Goal: Information Seeking & Learning: Understand site structure

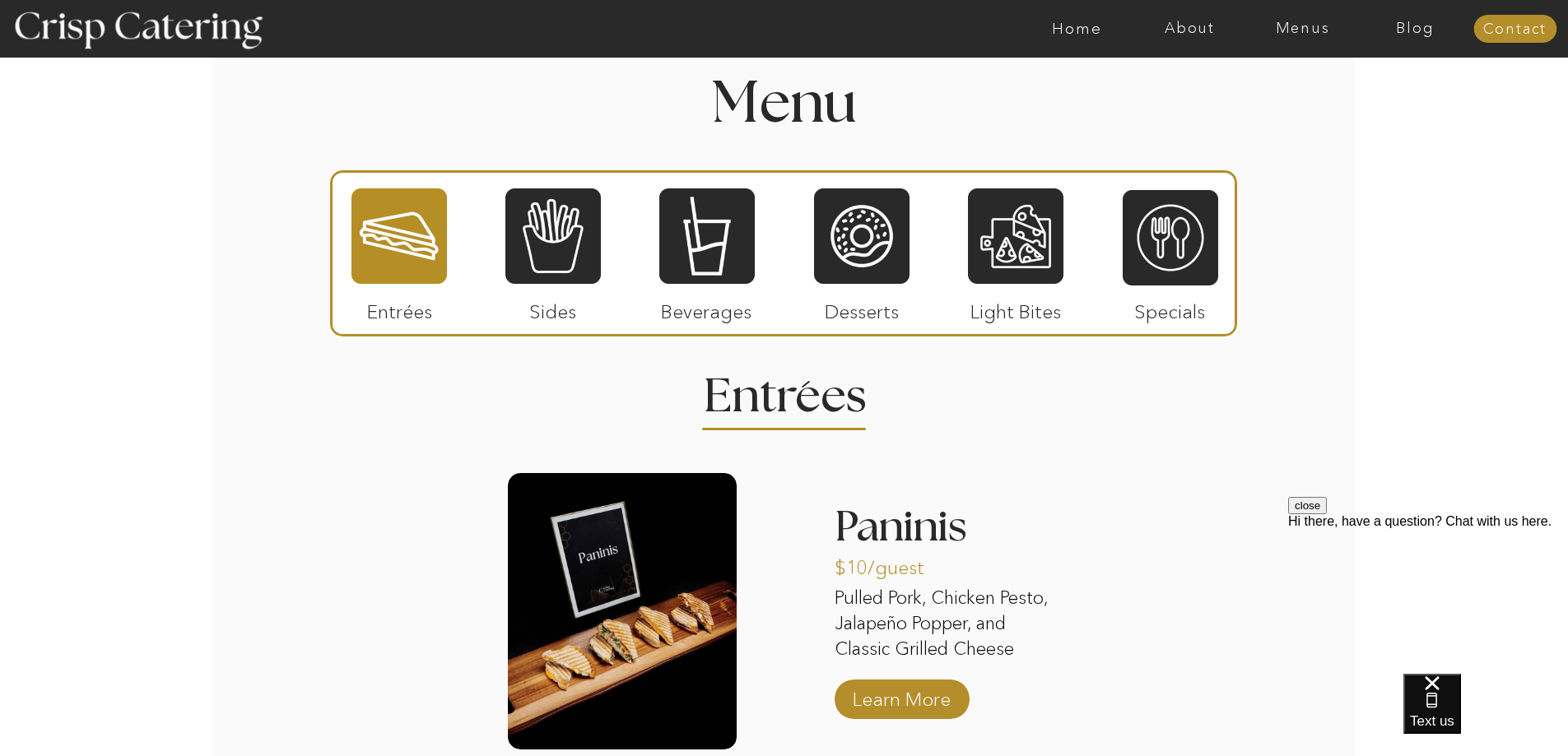
scroll to position [1810, 0]
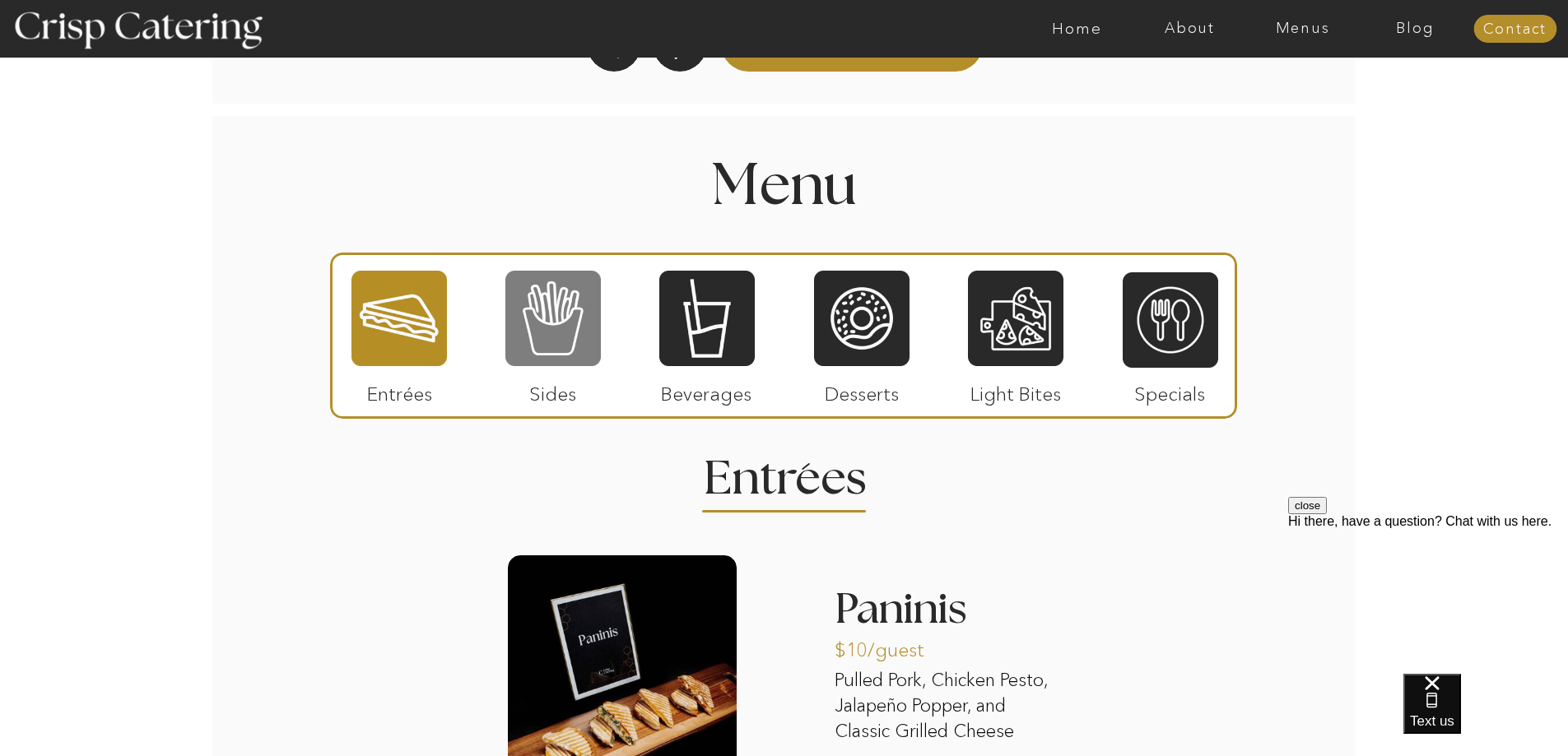
click at [540, 297] on div at bounding box center [553, 318] width 95 height 99
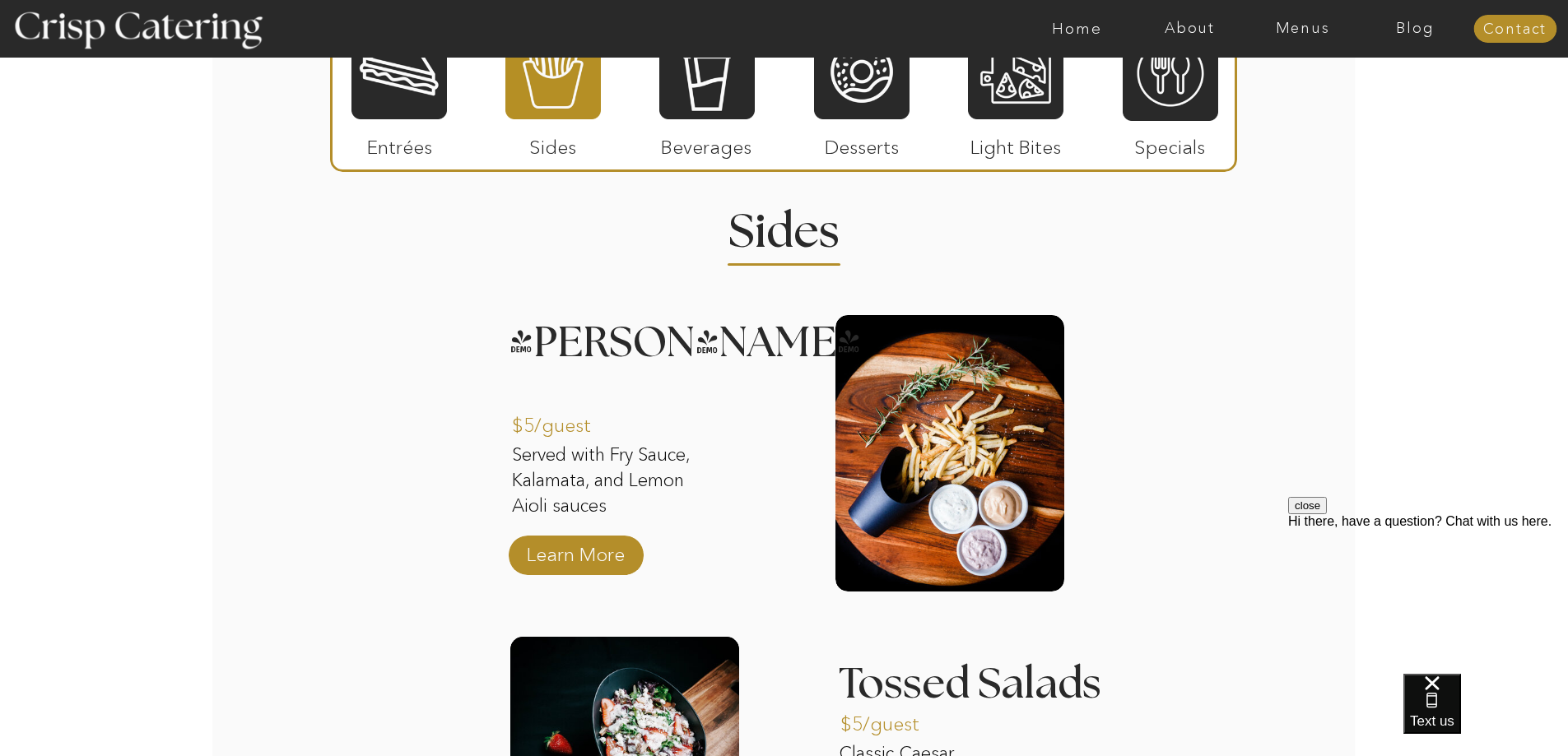
scroll to position [1892, 0]
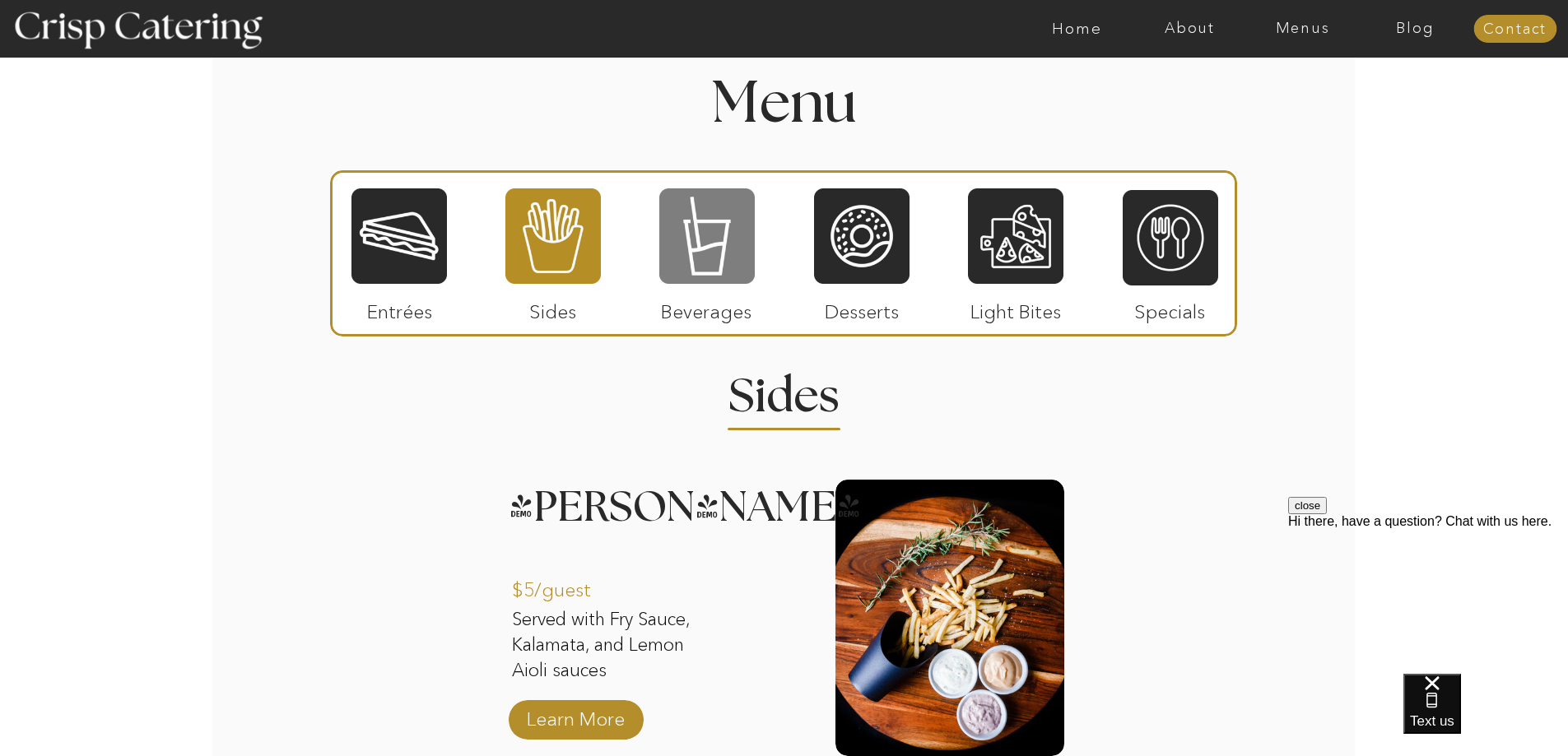
click at [720, 260] on div at bounding box center [707, 236] width 95 height 99
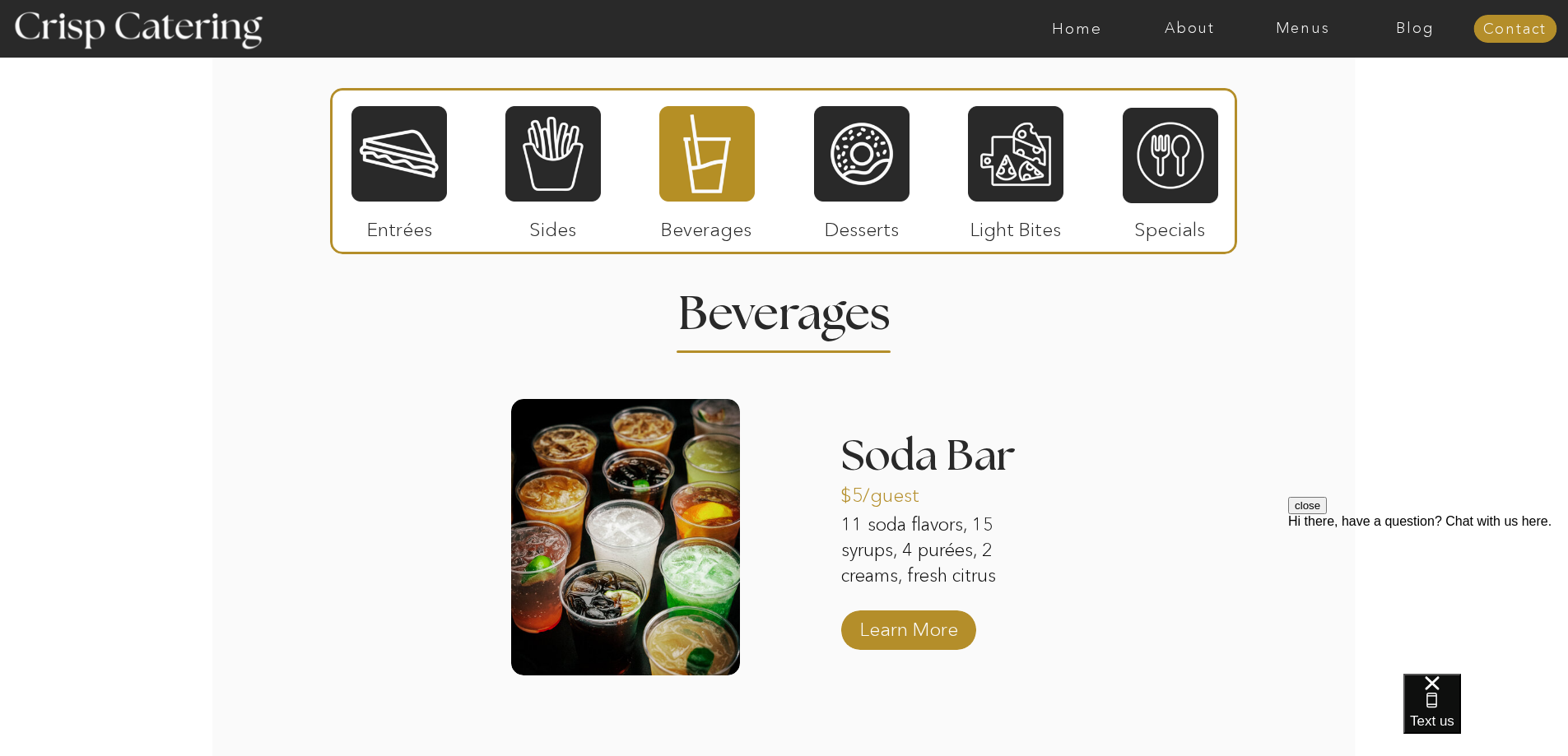
scroll to position [1727, 0]
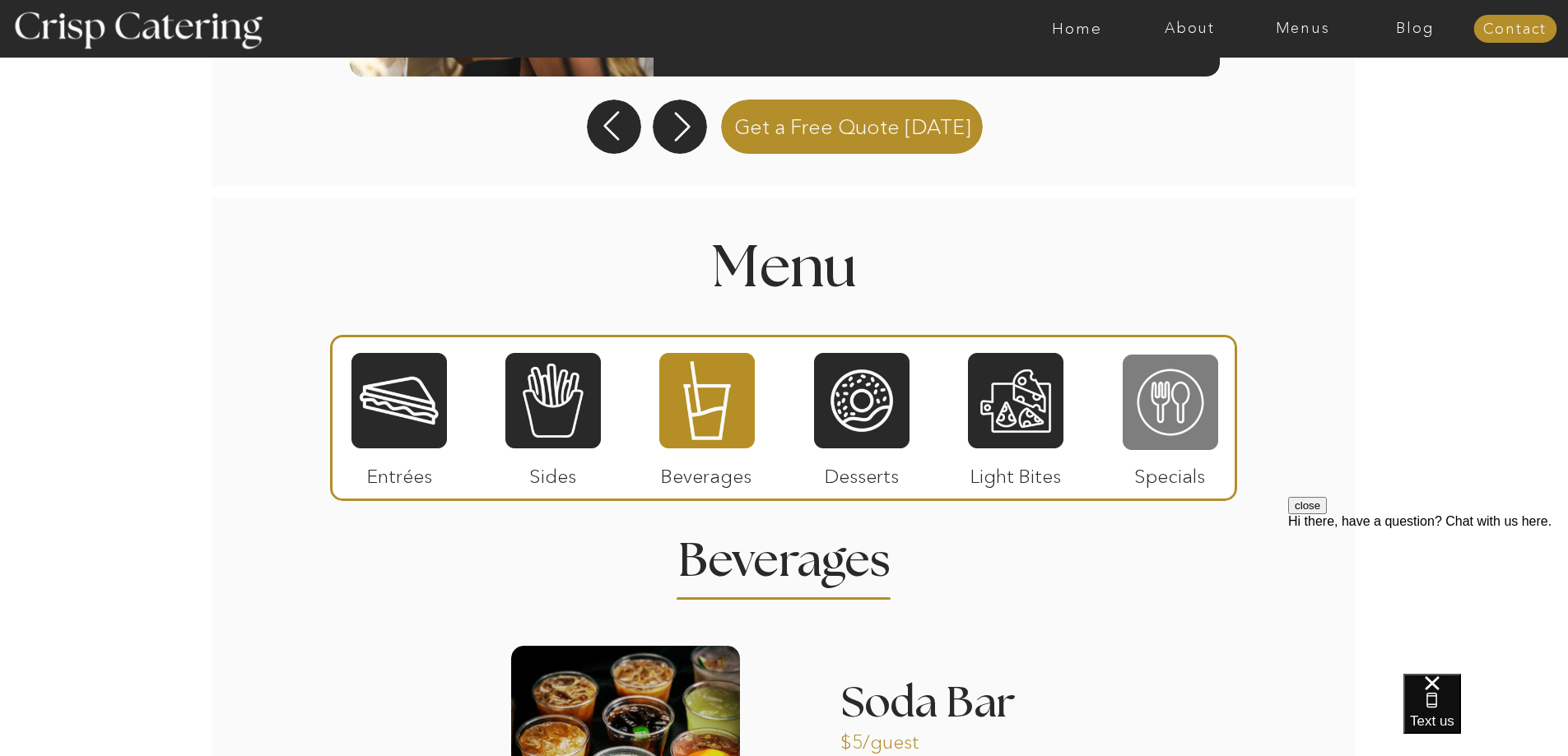
click at [1161, 390] on div at bounding box center [1170, 403] width 95 height 99
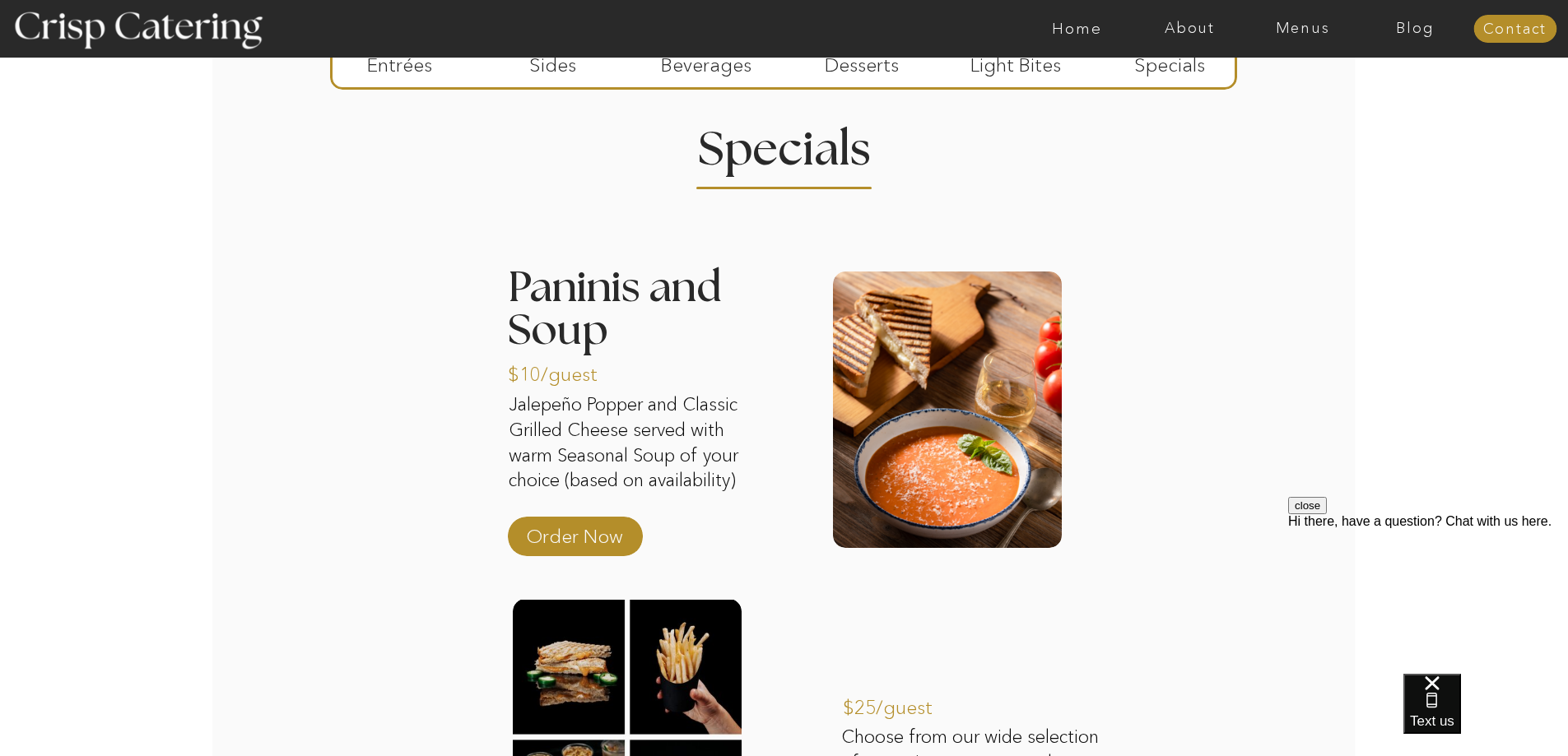
scroll to position [1892, 0]
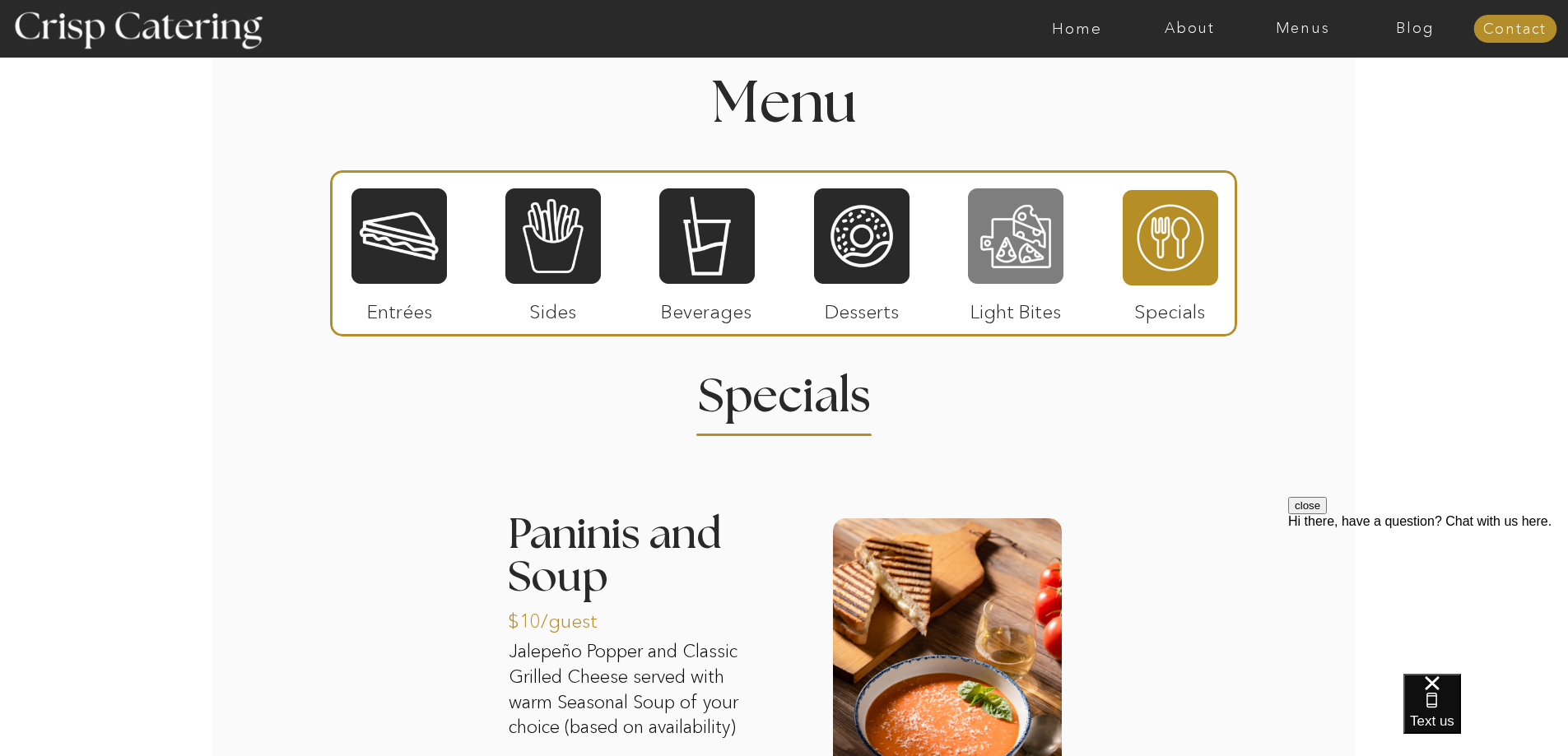
click at [1020, 260] on div at bounding box center [1015, 236] width 95 height 99
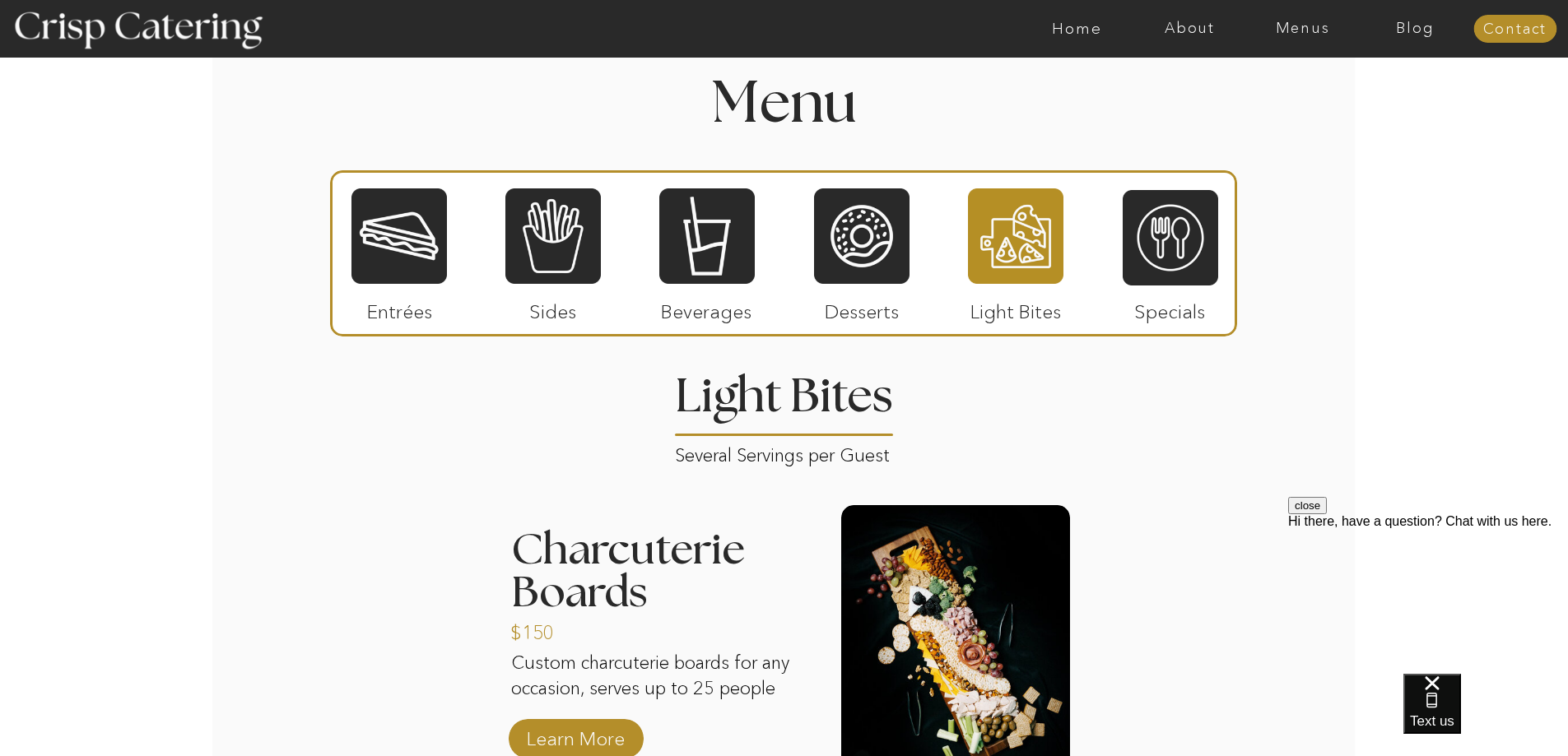
scroll to position [1810, 0]
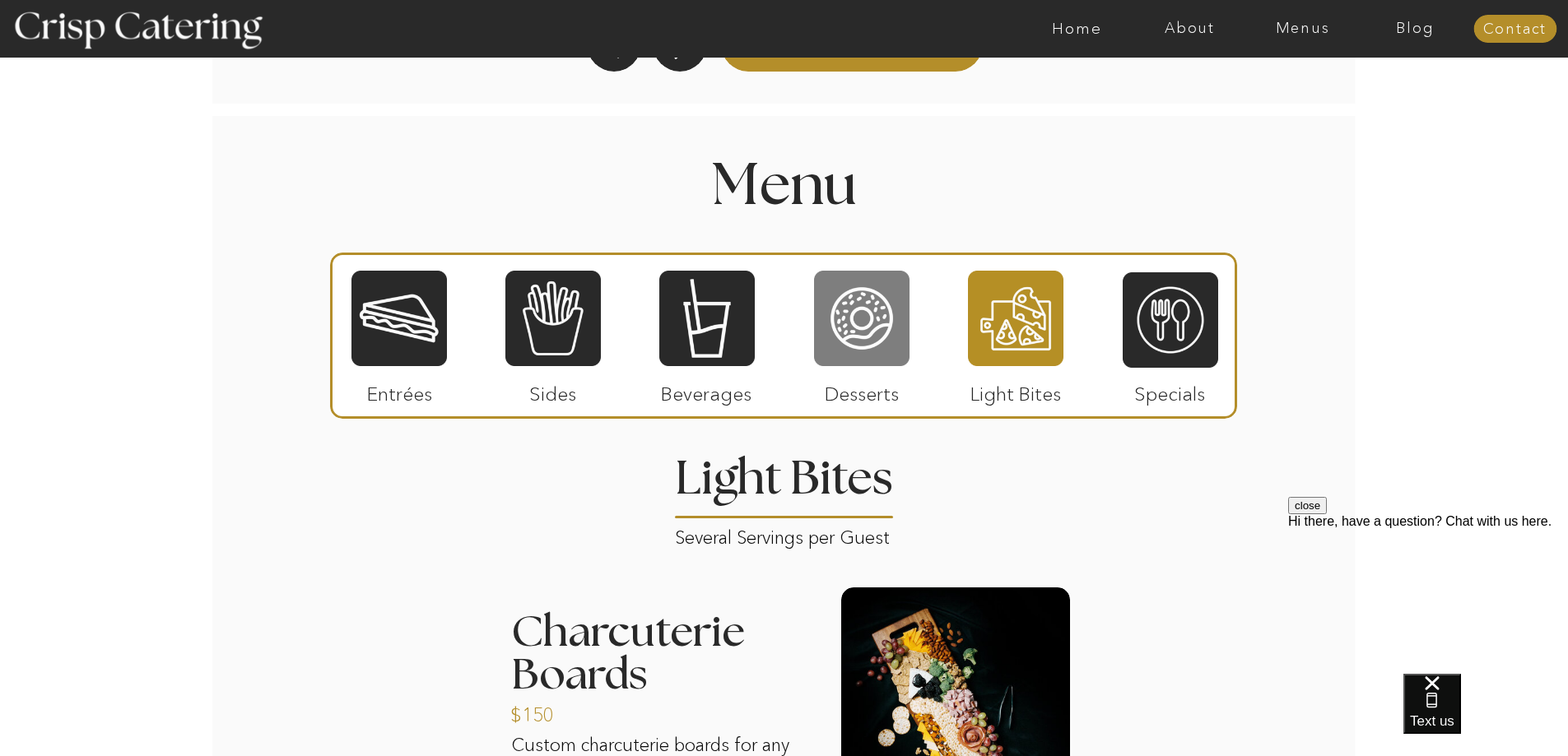
click at [893, 335] on div at bounding box center [861, 318] width 95 height 99
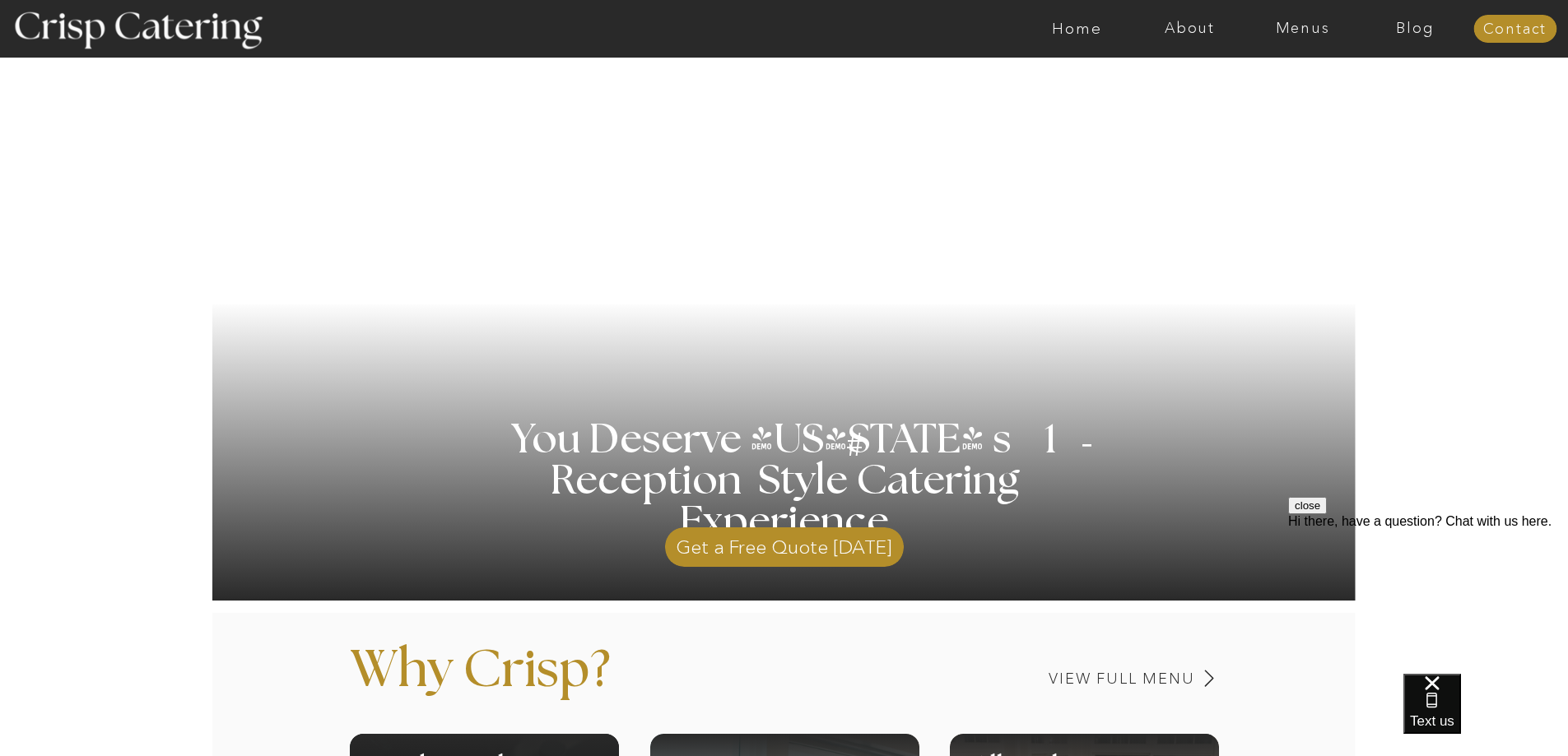
scroll to position [0, 0]
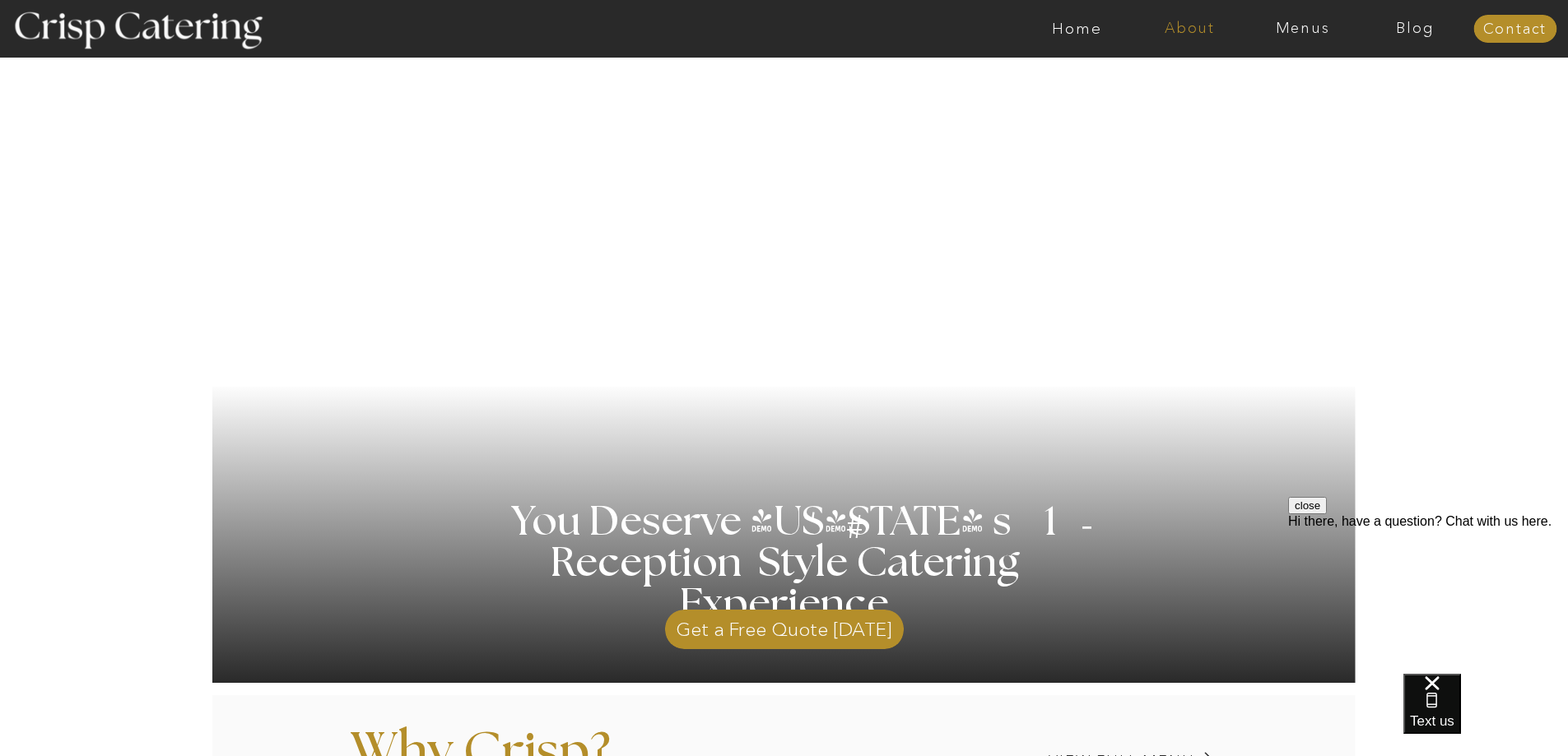
click at [1220, 23] on nav "About" at bounding box center [1189, 29] width 113 height 16
click at [1161, 120] on nav "faq" at bounding box center [1189, 117] width 83 height 15
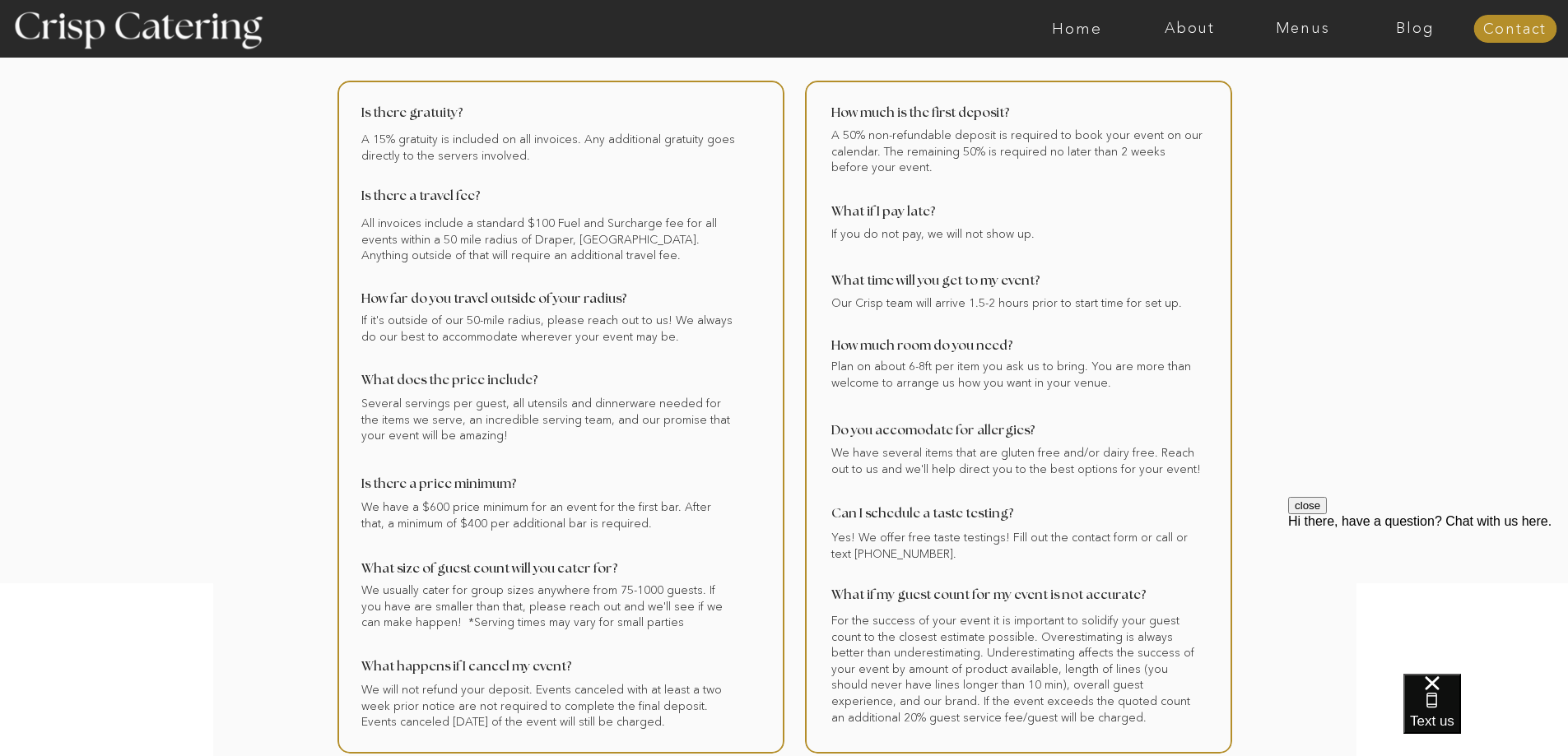
scroll to position [164, 0]
